Goal: Task Accomplishment & Management: Use online tool/utility

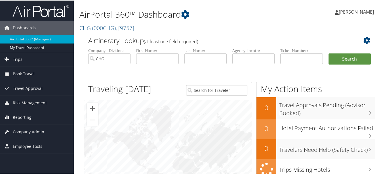
click at [26, 112] on span "Reporting" at bounding box center [22, 116] width 19 height 14
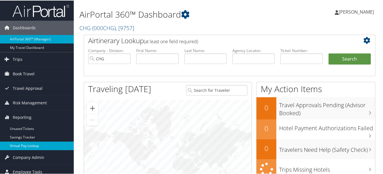
click at [40, 148] on link "Virtual Pay Lookup" at bounding box center [37, 145] width 74 height 9
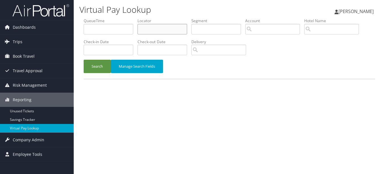
click at [151, 31] on input "text" at bounding box center [163, 29] width 50 height 10
paste input "WGOBJN"
click at [84, 60] on button "Search" at bounding box center [97, 66] width 27 height 13
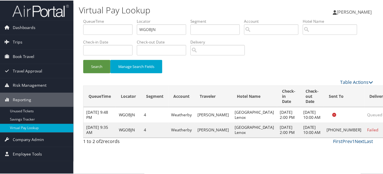
scroll to position [14, 0]
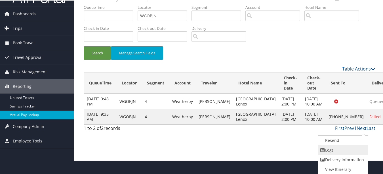
click at [357, 150] on link "Logs" at bounding box center [342, 149] width 49 height 10
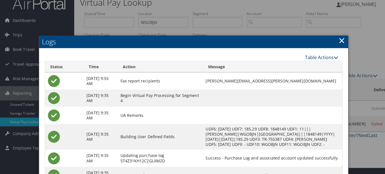
scroll to position [0, 0]
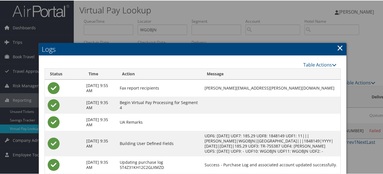
click at [337, 47] on link "×" at bounding box center [340, 46] width 7 height 11
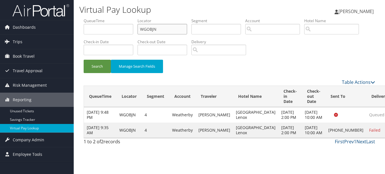
drag, startPoint x: 171, startPoint y: 32, endPoint x: 87, endPoint y: 31, distance: 84.0
click at [87, 18] on ul "QueueTime Locator WGOBJN Segment Account Traveler Hotel Name Check-in Date Chec…" at bounding box center [230, 18] width 292 height 0
paste input "YHBSP"
click at [84, 60] on button "Search" at bounding box center [97, 66] width 27 height 13
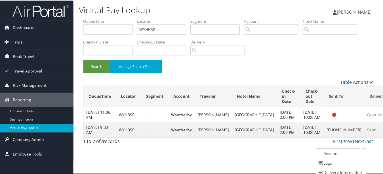
scroll to position [14, 0]
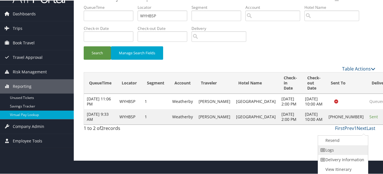
click at [358, 152] on link "Logs" at bounding box center [342, 149] width 49 height 10
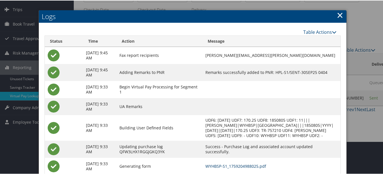
scroll to position [0, 0]
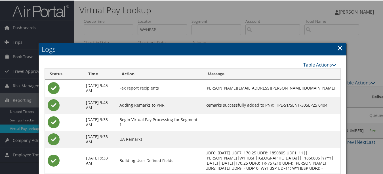
click at [337, 49] on link "×" at bounding box center [340, 46] width 7 height 11
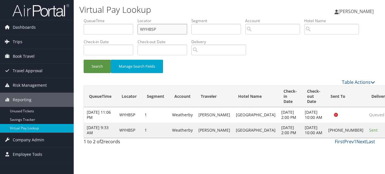
drag, startPoint x: 180, startPoint y: 29, endPoint x: 105, endPoint y: 28, distance: 74.9
click at [105, 18] on ul "QueueTime Locator WYHBSP Segment Account Traveler Hotel Name Check-in Date Chec…" at bounding box center [230, 18] width 292 height 0
paste input "QXWNKE"
click at [84, 60] on button "Search" at bounding box center [97, 66] width 27 height 13
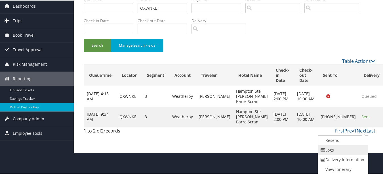
click at [355, 148] on link "Logs" at bounding box center [342, 149] width 49 height 10
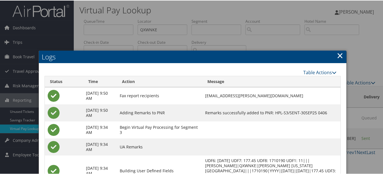
click at [339, 56] on link "×" at bounding box center [340, 54] width 7 height 11
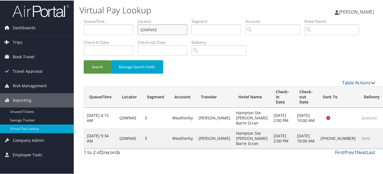
paste input "AWEKSR"
drag, startPoint x: 183, startPoint y: 32, endPoint x: 102, endPoint y: 30, distance: 80.3
click at [102, 18] on ul "QueueTime Locator QXWNKE Segment Account Traveler Hotel Name Check-in Date Chec…" at bounding box center [230, 18] width 292 height 0
click at [84, 60] on button "Search" at bounding box center [97, 66] width 27 height 13
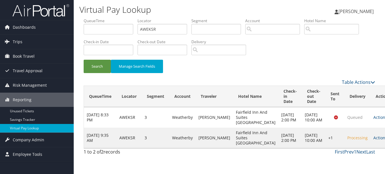
click at [371, 142] on td "Actions Resend Logs Delivery Information View Itinerary" at bounding box center [383, 137] width 25 height 20
click at [374, 140] on link "Actions" at bounding box center [383, 137] width 18 height 5
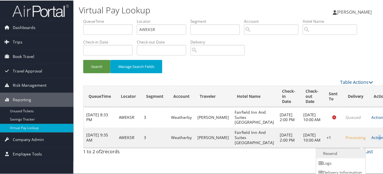
scroll to position [14, 0]
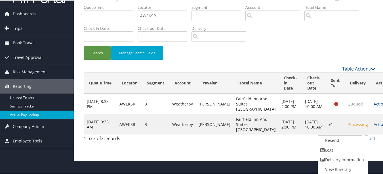
drag, startPoint x: 360, startPoint y: 143, endPoint x: 348, endPoint y: 147, distance: 12.2
click at [348, 147] on link "Logs" at bounding box center [342, 149] width 49 height 10
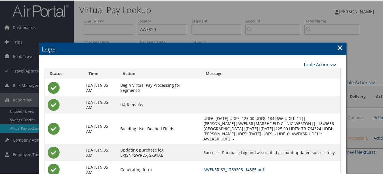
scroll to position [0, 0]
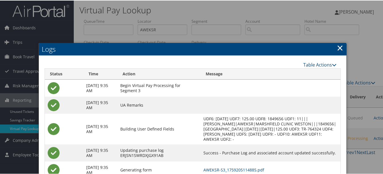
click at [339, 47] on link "×" at bounding box center [340, 46] width 7 height 11
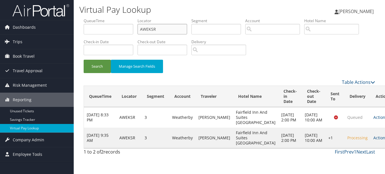
drag, startPoint x: 168, startPoint y: 29, endPoint x: 76, endPoint y: 36, distance: 92.8
click at [76, 36] on div "Virtual Pay Lookup Luke Perry Luke Perry My Settings Travel Agency Contacts Vie…" at bounding box center [229, 87] width 311 height 174
paste input "CNYBST"
click at [84, 60] on button "Search" at bounding box center [97, 66] width 27 height 13
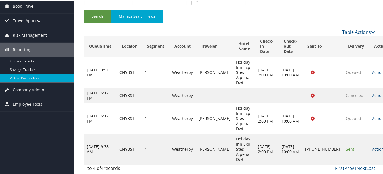
click at [372, 151] on link "Actions" at bounding box center [381, 148] width 18 height 5
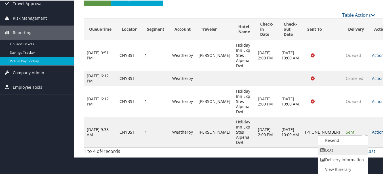
click at [349, 150] on link "Logs" at bounding box center [342, 149] width 49 height 10
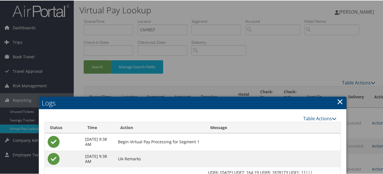
click at [337, 100] on link "×" at bounding box center [340, 100] width 7 height 11
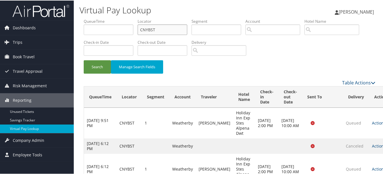
drag, startPoint x: 172, startPoint y: 30, endPoint x: 91, endPoint y: 30, distance: 80.6
click at [91, 18] on ul "QueueTime Locator CNYBST Segment Account Traveler Hotel Name Check-in Date Chec…" at bounding box center [230, 18] width 292 height 0
paste input "YHDUD"
type input "YHDUDT"
click at [84, 60] on button "Search" at bounding box center [97, 66] width 27 height 13
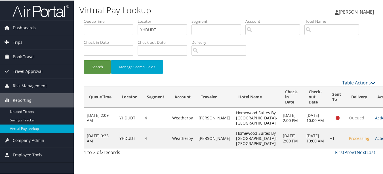
click at [375, 140] on link "Actions" at bounding box center [384, 137] width 18 height 5
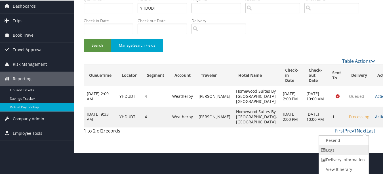
click at [346, 153] on link "Logs" at bounding box center [343, 149] width 49 height 10
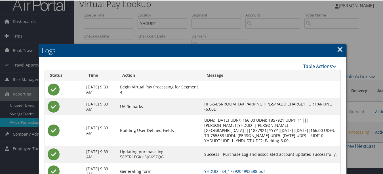
scroll to position [45, 0]
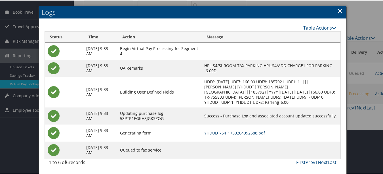
click at [265, 132] on link "YHDUDT-S4_1759204992588.pdf" at bounding box center [234, 131] width 61 height 5
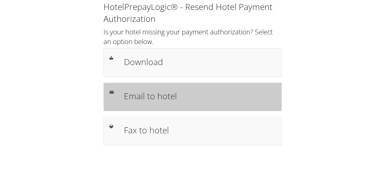
click at [166, 91] on h1 "Email to hotel" at bounding box center [200, 95] width 152 height 13
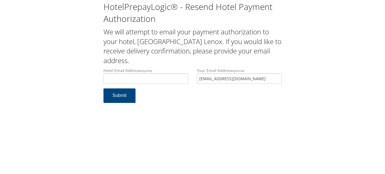
click at [192, 79] on div "Hotel Email Address required Hotel email address is required Your Email Address…" at bounding box center [192, 78] width 187 height 21
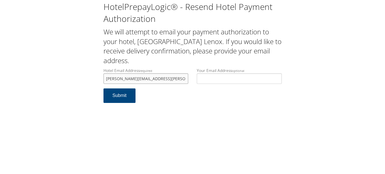
type input "[PERSON_NAME][EMAIL_ADDRESS][PERSON_NAME][PERSON_NAME][DOMAIN_NAME]"
click at [188, 109] on div "HotelPrepayLogic® - Resend Hotel Payment Authorization We will attempt to email…" at bounding box center [192, 87] width 385 height 174
click at [118, 93] on button "Submit" at bounding box center [120, 95] width 32 height 14
drag, startPoint x: 167, startPoint y: 78, endPoint x: 81, endPoint y: 77, distance: 86.2
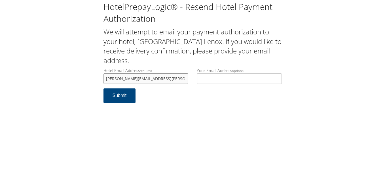
click at [81, 77] on div "HotelPrepayLogic® - Resend Hotel Payment Authorization We will attempt to email…" at bounding box center [193, 54] width 374 height 108
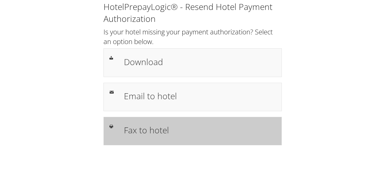
click at [218, 127] on h1 "Fax to hotel" at bounding box center [200, 129] width 152 height 13
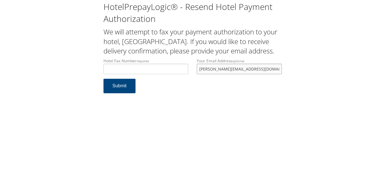
drag, startPoint x: 0, startPoint y: 0, endPoint x: 195, endPoint y: 82, distance: 211.8
click at [195, 79] on div "Your Email Address optional marybeth.lore@gmail.com" at bounding box center [240, 68] width 94 height 21
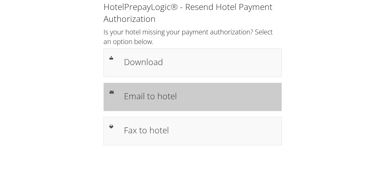
click at [130, 85] on div "Email to hotel" at bounding box center [193, 97] width 178 height 28
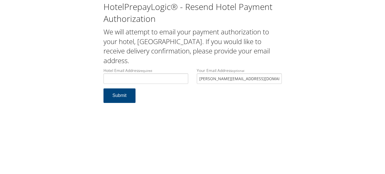
click at [201, 81] on input "[PERSON_NAME][EMAIL_ADDRESS][DOMAIN_NAME]" at bounding box center [239, 78] width 85 height 10
type input "="
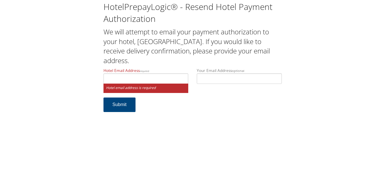
click at [176, 72] on label "Hotel Email Address required" at bounding box center [146, 76] width 85 height 16
click at [176, 73] on input "Hotel Email Address required" at bounding box center [146, 78] width 85 height 10
click at [177, 77] on input "Hotel Email Address required" at bounding box center [146, 78] width 85 height 10
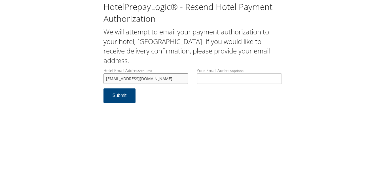
type input "fairfieldfd@ghidorzi.com"
click at [182, 106] on form "Hotel Email Address required fairfieldfd@ghidorzi.com Hotel email address is re…" at bounding box center [193, 88] width 178 height 41
click at [120, 97] on button "Submit" at bounding box center [120, 95] width 32 height 14
drag, startPoint x: 0, startPoint y: 0, endPoint x: 72, endPoint y: 80, distance: 107.3
click at [72, 80] on div "HotelPrepayLogic® - Resend Hotel Payment Authorization We will attempt to email…" at bounding box center [193, 54] width 374 height 108
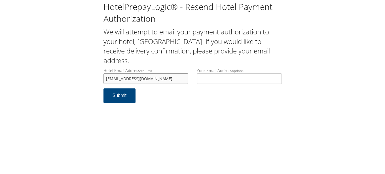
click at [167, 78] on input "fairfieldfd@ghidorzi.com" at bounding box center [146, 78] width 85 height 10
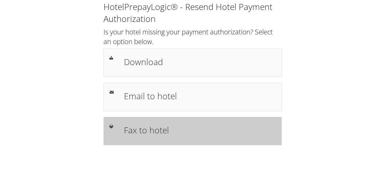
click at [170, 123] on div "Fax to hotel" at bounding box center [200, 131] width 161 height 16
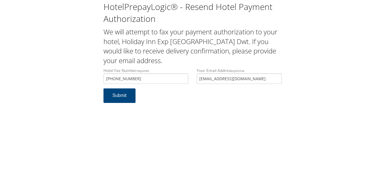
click at [197, 79] on input "TMILLER83@GMAIL.COM" at bounding box center [239, 78] width 85 height 10
click at [104, 88] on button "Submit" at bounding box center [120, 95] width 32 height 14
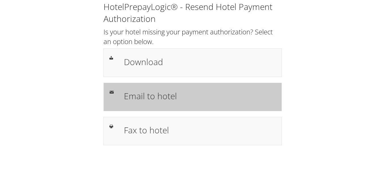
click at [157, 99] on h1 "Email to hotel" at bounding box center [200, 95] width 152 height 13
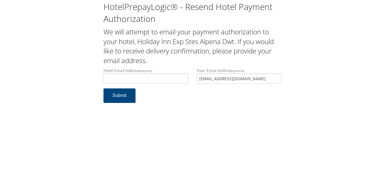
click at [189, 77] on div "Hotel Email Address required Hotel email address is required Your Email Address…" at bounding box center [192, 78] width 187 height 21
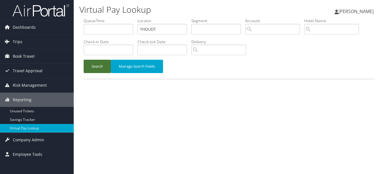
click at [90, 68] on button "Search" at bounding box center [97, 66] width 27 height 13
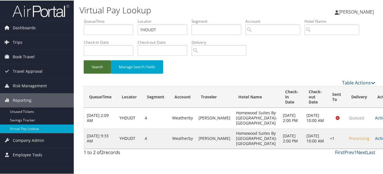
scroll to position [5, 0]
click at [372, 148] on td "Actions Resend Logs Delivery Information View Itinerary" at bounding box center [384, 137] width 25 height 20
click at [375, 140] on link "Actions" at bounding box center [384, 137] width 18 height 5
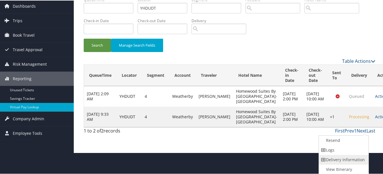
click at [354, 155] on link "Delivery Information" at bounding box center [343, 159] width 49 height 10
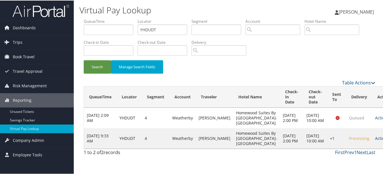
click at [375, 140] on link "Actions" at bounding box center [384, 137] width 18 height 5
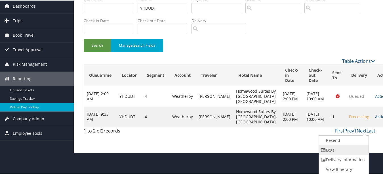
click at [358, 150] on link "Logs" at bounding box center [343, 149] width 49 height 10
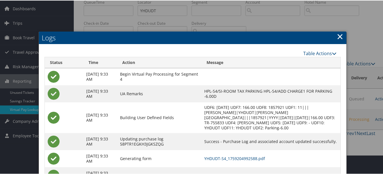
scroll to position [45, 0]
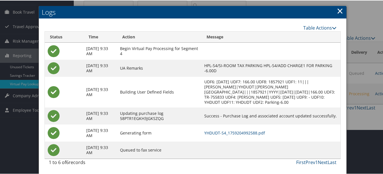
click at [340, 8] on link "×" at bounding box center [340, 10] width 7 height 11
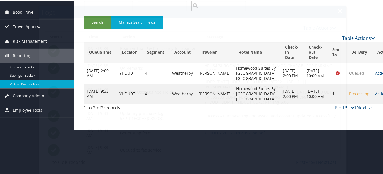
scroll to position [0, 0]
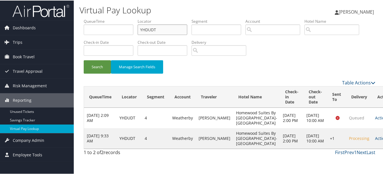
drag, startPoint x: 176, startPoint y: 24, endPoint x: 97, endPoint y: 19, distance: 79.3
click at [97, 18] on ul "QueueTime Locator YHDUDT Segment Account Traveler Hotel Name Check-in Date Chec…" at bounding box center [230, 18] width 292 height 0
paste input "UBJIGU"
click at [84, 60] on button "Search" at bounding box center [97, 66] width 27 height 13
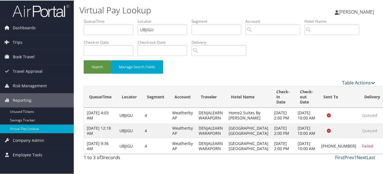
scroll to position [15, 0]
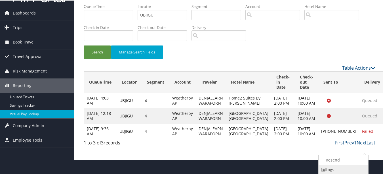
scroll to position [34, 0]
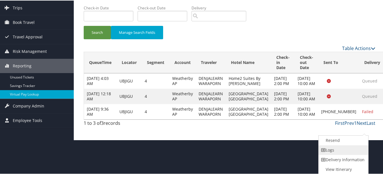
click at [346, 149] on link "Logs" at bounding box center [343, 149] width 49 height 10
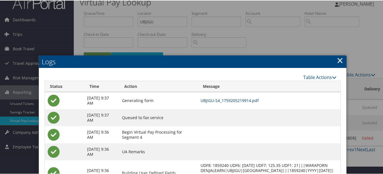
scroll to position [0, 0]
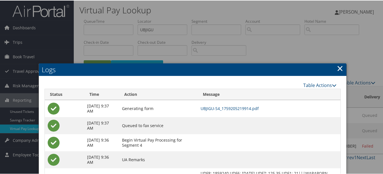
drag, startPoint x: 343, startPoint y: 64, endPoint x: 339, endPoint y: 68, distance: 6.0
click at [343, 65] on h2 "Logs" at bounding box center [193, 69] width 308 height 12
click at [339, 68] on link "×" at bounding box center [340, 67] width 7 height 11
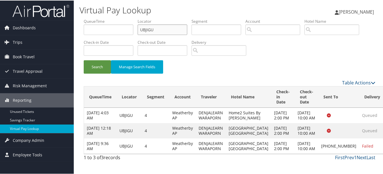
drag, startPoint x: 158, startPoint y: 28, endPoint x: 93, endPoint y: 25, distance: 65.1
click at [93, 18] on ul "QueueTime Locator UBJIGU Segment Account Traveler Hotel Name Check-in Date Chec…" at bounding box center [230, 18] width 292 height 0
paste input "YHDUDT"
type input "YHDUDT"
click at [84, 60] on button "Search" at bounding box center [97, 66] width 27 height 13
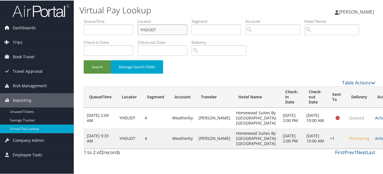
scroll to position [5, 0]
click at [372, 145] on td "Actions Resend Logs Delivery Information View Itinerary" at bounding box center [384, 137] width 25 height 20
click at [375, 140] on link "Actions" at bounding box center [384, 137] width 18 height 5
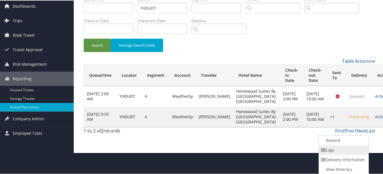
click at [350, 152] on link "Logs" at bounding box center [343, 149] width 49 height 10
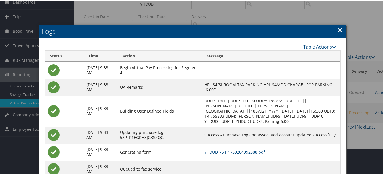
scroll to position [45, 0]
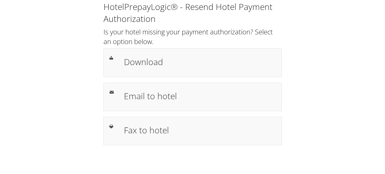
click at [313, 104] on div "HotelPrepayLogic® - Resend Hotel Payment Authorization Is your hotel missing yo…" at bounding box center [193, 75] width 374 height 151
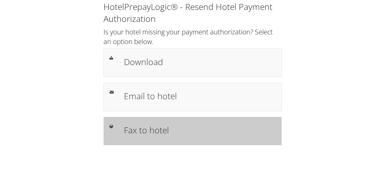
click at [206, 132] on h1 "Fax to hotel" at bounding box center [200, 129] width 152 height 13
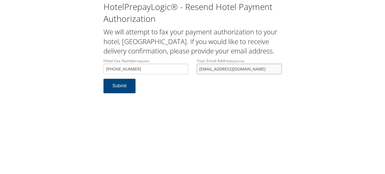
drag, startPoint x: 273, startPoint y: 77, endPoint x: 192, endPoint y: 77, distance: 80.3
click at [192, 77] on div "Hotel Fax Number required [PHONE_NUMBER] Hotel fax number is required Your Emai…" at bounding box center [192, 68] width 187 height 21
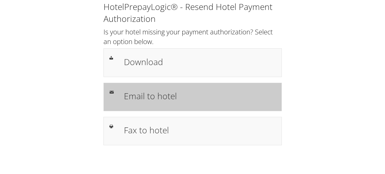
click at [159, 96] on h1 "Email to hotel" at bounding box center [200, 95] width 152 height 13
click at [208, 101] on h1 "Email to hotel" at bounding box center [200, 95] width 152 height 13
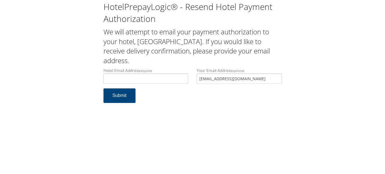
click at [199, 79] on input "[EMAIL_ADDRESS][DOMAIN_NAME]" at bounding box center [239, 78] width 85 height 10
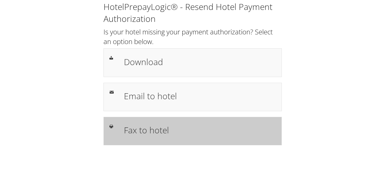
click at [160, 134] on h1 "Fax to hotel" at bounding box center [200, 129] width 152 height 13
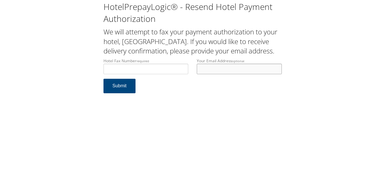
type input "\"
type input "2697751722"
click at [233, 97] on form "Hotel Fax Number required 2697751722 Hotel fax number is required Your Email Ad…" at bounding box center [193, 78] width 178 height 41
drag, startPoint x: 132, startPoint y: 78, endPoint x: 99, endPoint y: 78, distance: 32.9
click at [99, 78] on div "HotelPrepayLogic® - Resend Hotel Payment Authorization We will attempt to fax y…" at bounding box center [193, 49] width 374 height 99
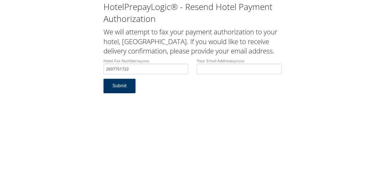
click at [120, 93] on button "Submit" at bounding box center [120, 86] width 32 height 14
drag, startPoint x: 163, startPoint y: 77, endPoint x: 84, endPoint y: 76, distance: 78.9
click at [84, 76] on div "HotelPrepayLogic® - Resend Hotel Payment Authorization We will attempt to fax y…" at bounding box center [193, 49] width 374 height 99
click at [161, 74] on input "2697751722" at bounding box center [146, 69] width 85 height 10
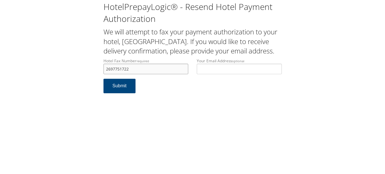
click at [161, 74] on input "2697751722" at bounding box center [146, 69] width 85 height 10
